Goal: Task Accomplishment & Management: Manage account settings

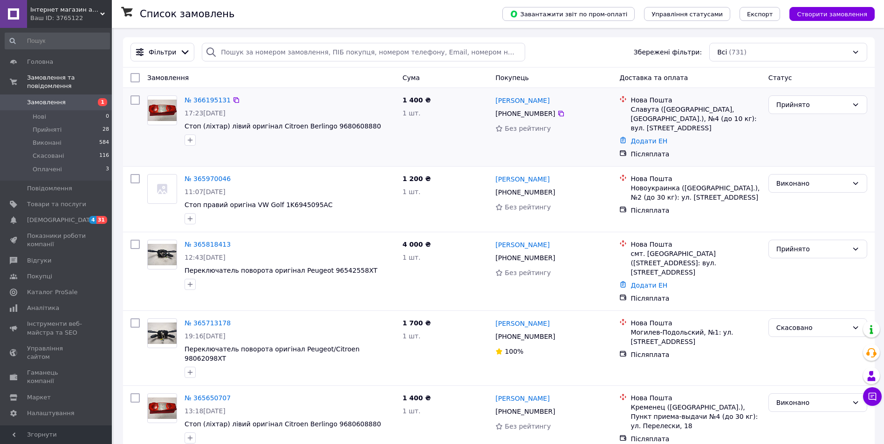
click at [166, 101] on img at bounding box center [162, 111] width 29 height 22
click at [831, 248] on div "Прийнято" at bounding box center [817, 249] width 99 height 19
click at [820, 276] on li "Скасовано" at bounding box center [818, 277] width 98 height 17
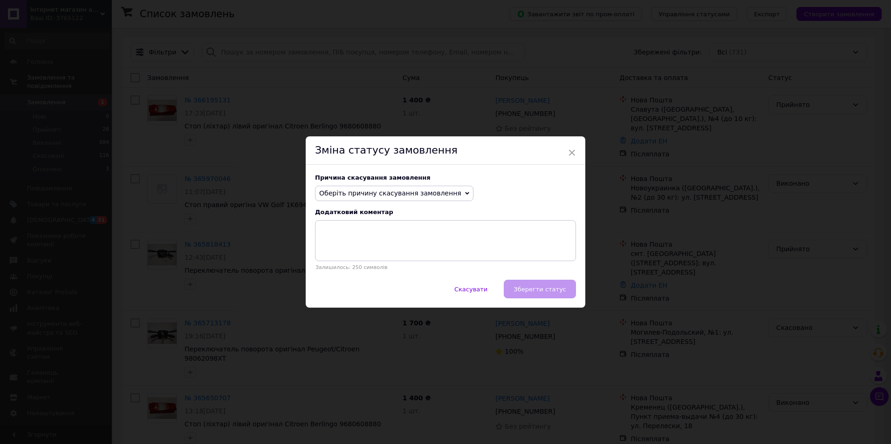
click at [396, 195] on span "Оберіть причину скасування замовлення" at bounding box center [390, 193] width 142 height 7
click at [363, 281] on li "Не вдається додзвонитися" at bounding box center [393, 277] width 157 height 13
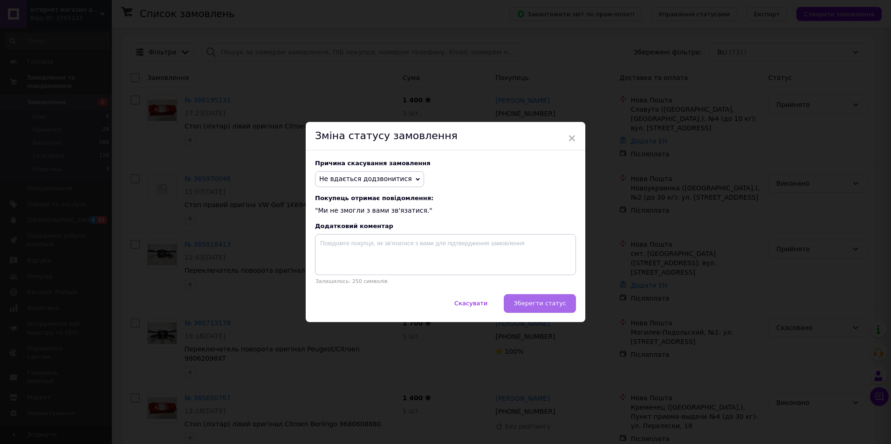
click at [537, 307] on span "Зберегти статус" at bounding box center [539, 303] width 53 height 7
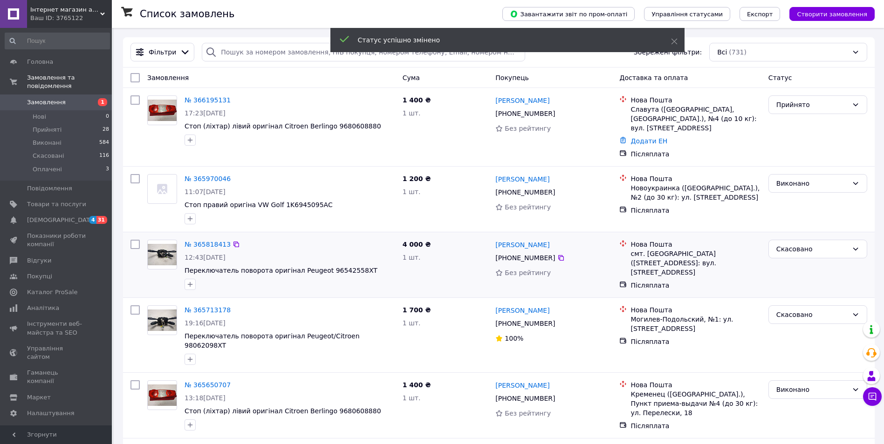
click at [169, 244] on img at bounding box center [162, 255] width 29 height 22
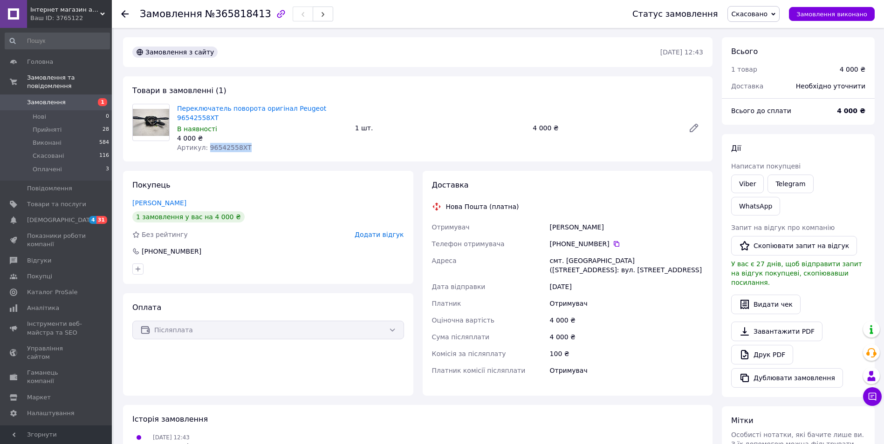
drag, startPoint x: 205, startPoint y: 138, endPoint x: 239, endPoint y: 135, distance: 34.6
click at [239, 144] on span "Артикул: 96542558XT" at bounding box center [214, 147] width 75 height 7
copy span "96542558XT"
click at [45, 197] on link "Товари та послуги" at bounding box center [57, 205] width 115 height 16
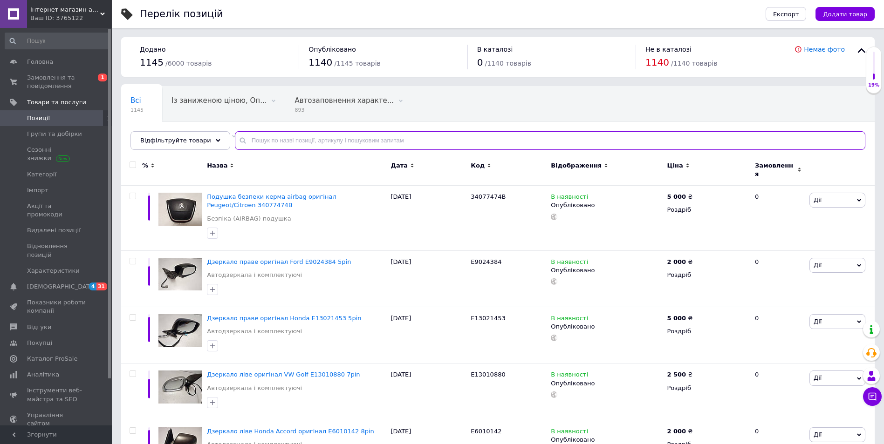
click at [315, 143] on input "text" at bounding box center [550, 140] width 630 height 19
paste input "96542558XT"
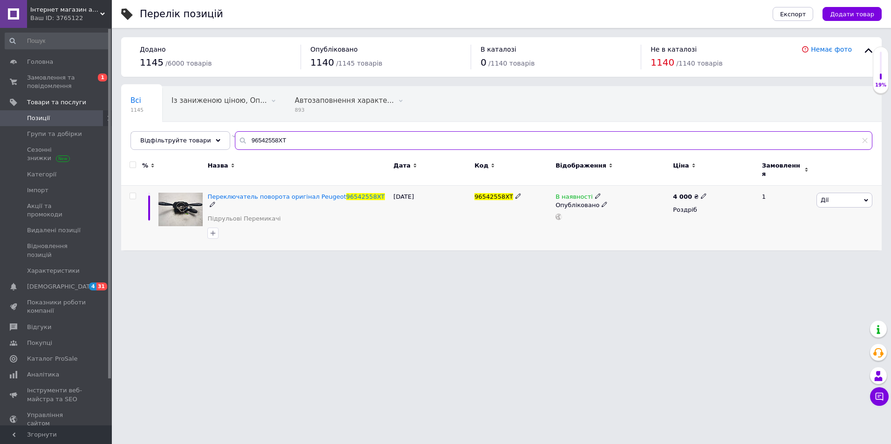
type input "96542558XT"
click at [836, 193] on span "Дії" at bounding box center [844, 200] width 56 height 15
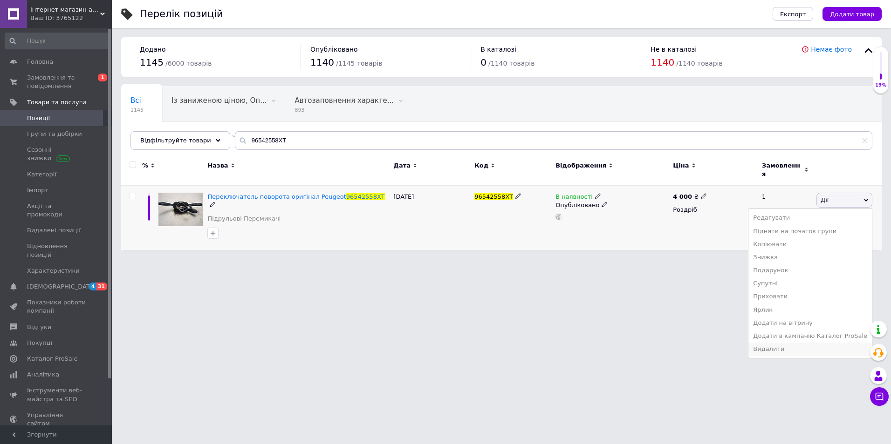
click at [812, 343] on li "Видалити" at bounding box center [809, 349] width 123 height 13
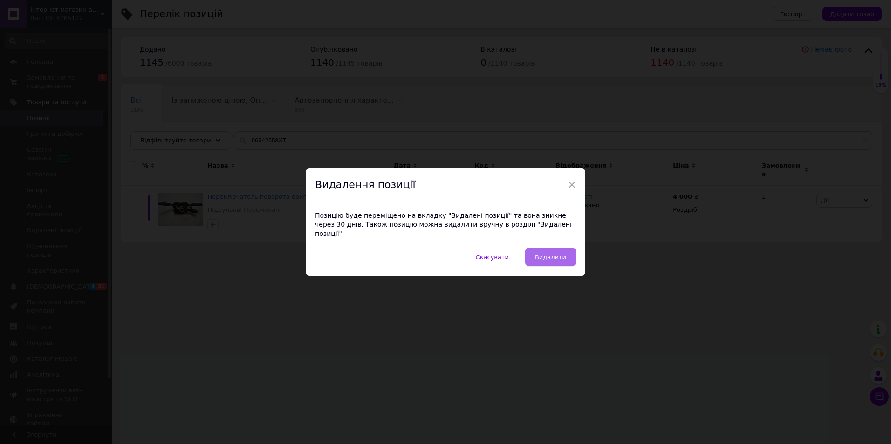
click at [554, 254] on span "Видалити" at bounding box center [550, 257] width 31 height 7
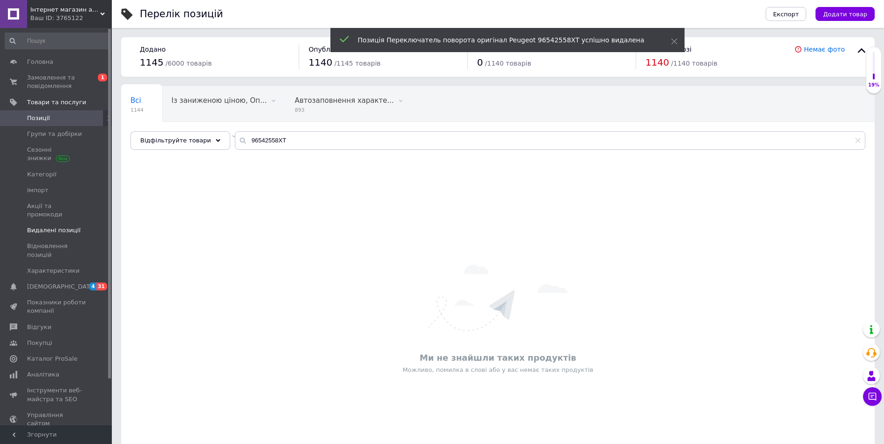
click at [61, 226] on span "Видалені позиції" at bounding box center [54, 230] width 54 height 8
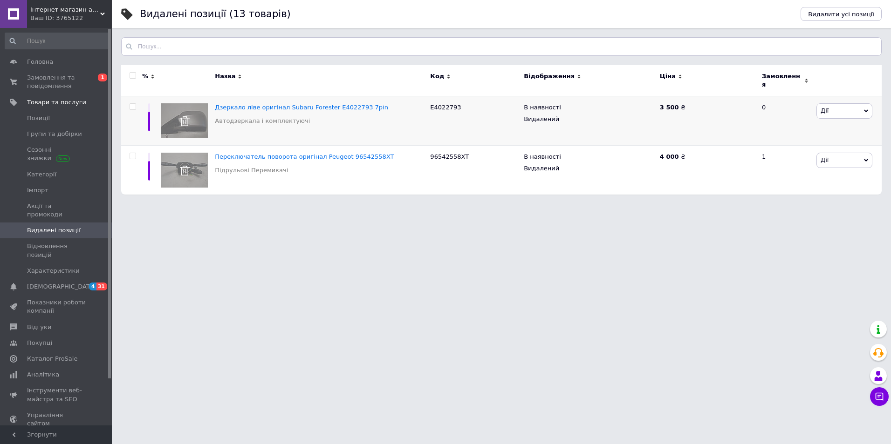
click at [137, 104] on div at bounding box center [132, 106] width 19 height 7
click at [132, 104] on input "checkbox" at bounding box center [133, 107] width 6 height 6
checkbox input "true"
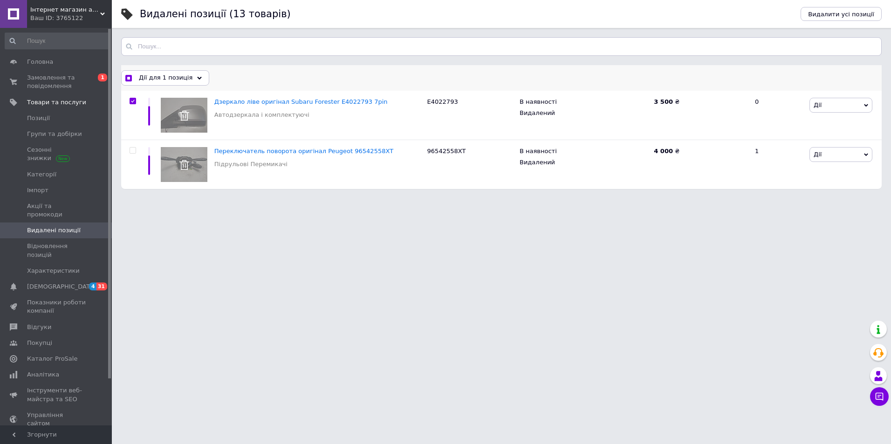
click at [153, 80] on span "Дії для 1 позиція" at bounding box center [166, 78] width 54 height 8
checkbox input "true"
click at [132, 152] on input "checkbox" at bounding box center [133, 151] width 6 height 6
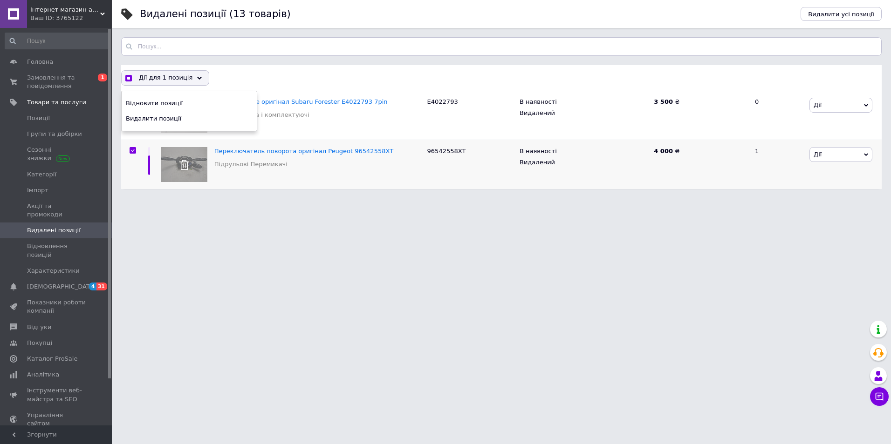
checkbox input "true"
click at [153, 80] on span "Дії для 2 позиції" at bounding box center [165, 78] width 52 height 8
click at [159, 119] on span "Видалити позиції" at bounding box center [188, 119] width 124 height 8
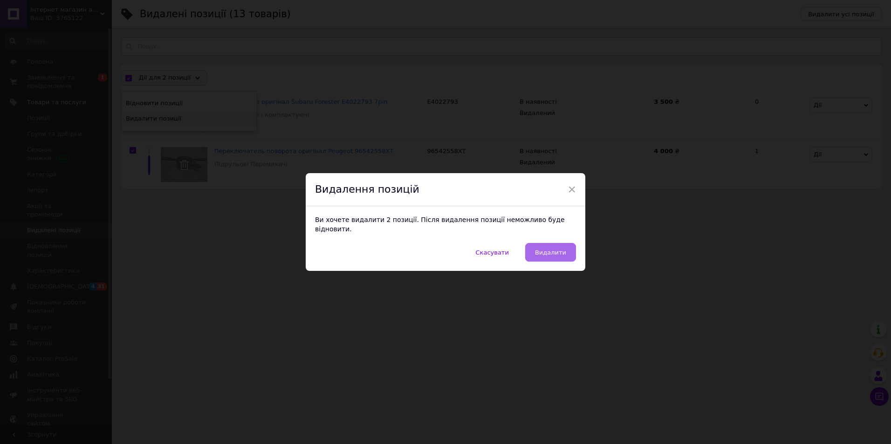
click at [542, 249] on span "Видалити" at bounding box center [550, 252] width 31 height 7
checkbox input "false"
